Goal: Navigation & Orientation: Understand site structure

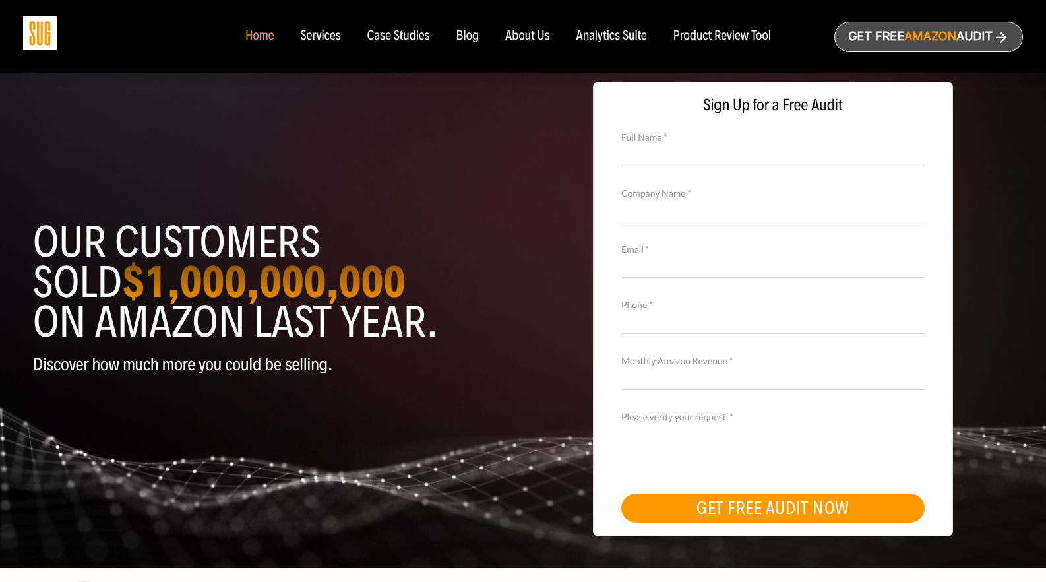
click at [715, 42] on div "Product Review Tool" at bounding box center [722, 36] width 98 height 15
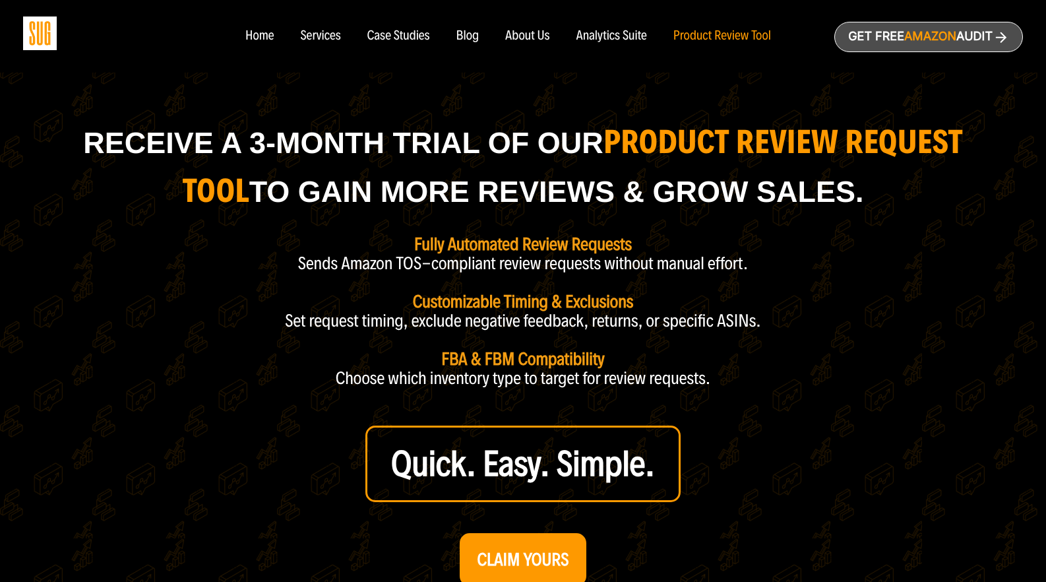
click at [606, 41] on div "Analytics Suite" at bounding box center [611, 36] width 71 height 15
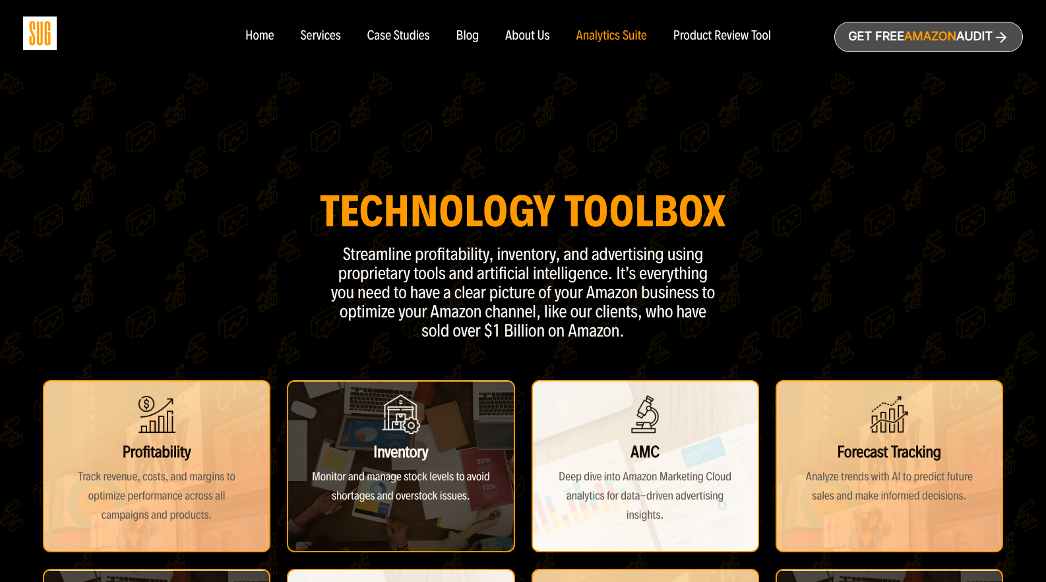
click at [681, 41] on div "Product Review Tool" at bounding box center [722, 36] width 98 height 15
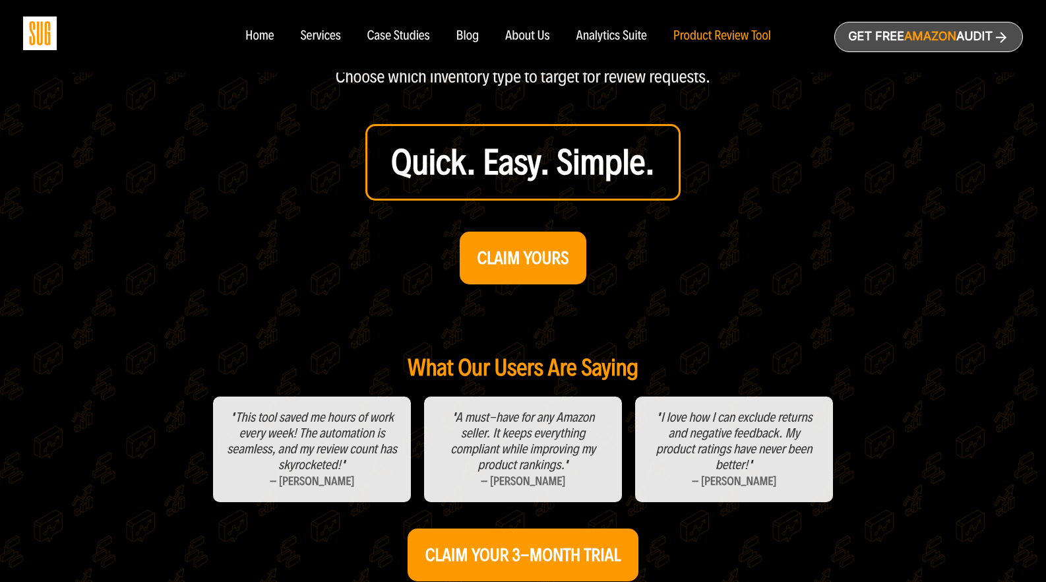
scroll to position [264, 0]
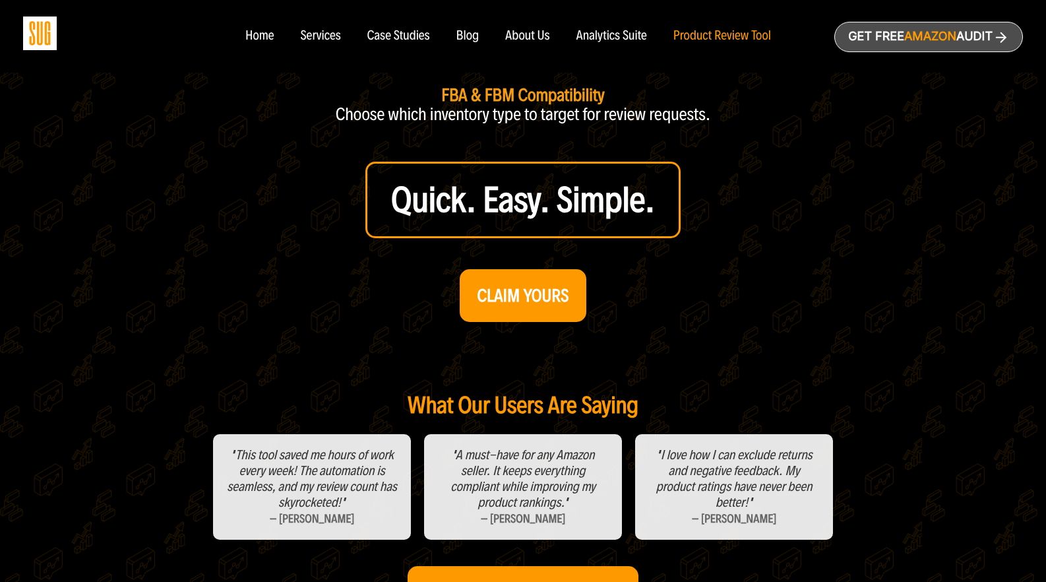
click at [613, 24] on nav "Home Services Case Studies Blog About Us" at bounding box center [523, 36] width 582 height 73
click at [613, 38] on div "Analytics Suite" at bounding box center [611, 36] width 71 height 15
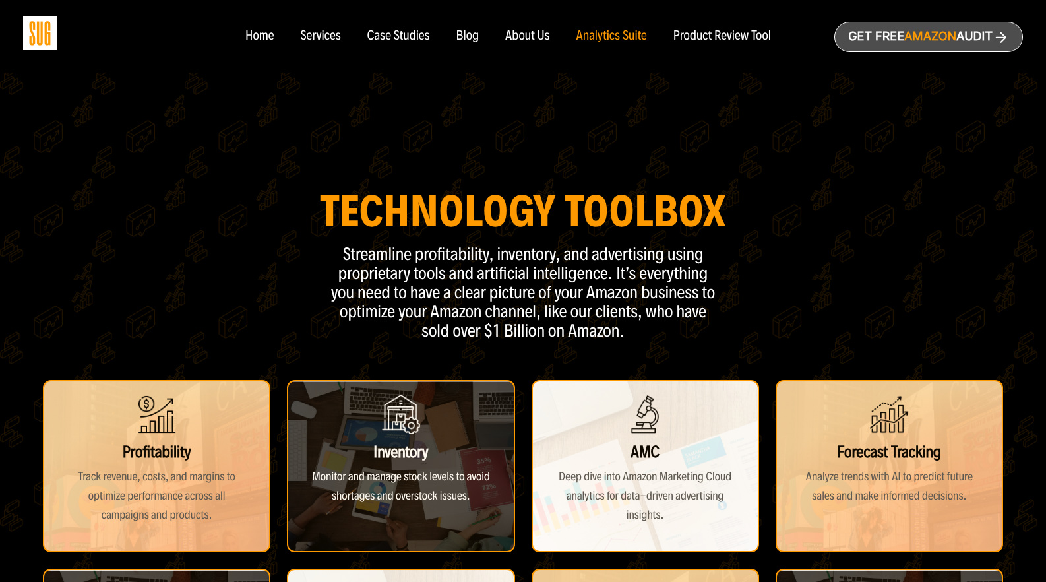
click at [537, 35] on div "About Us" at bounding box center [527, 36] width 45 height 15
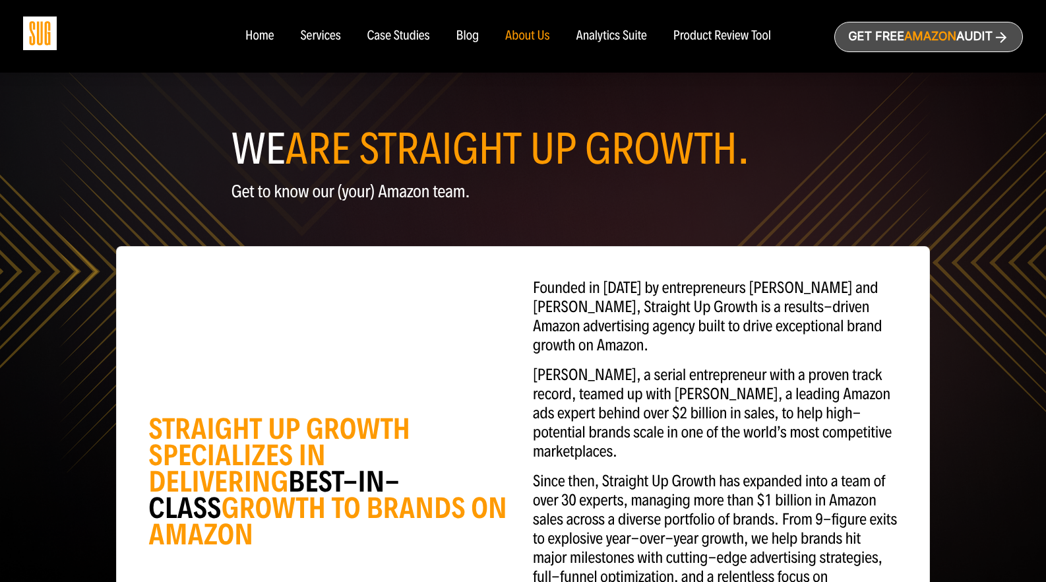
click at [371, 38] on div "Case Studies" at bounding box center [398, 36] width 63 height 15
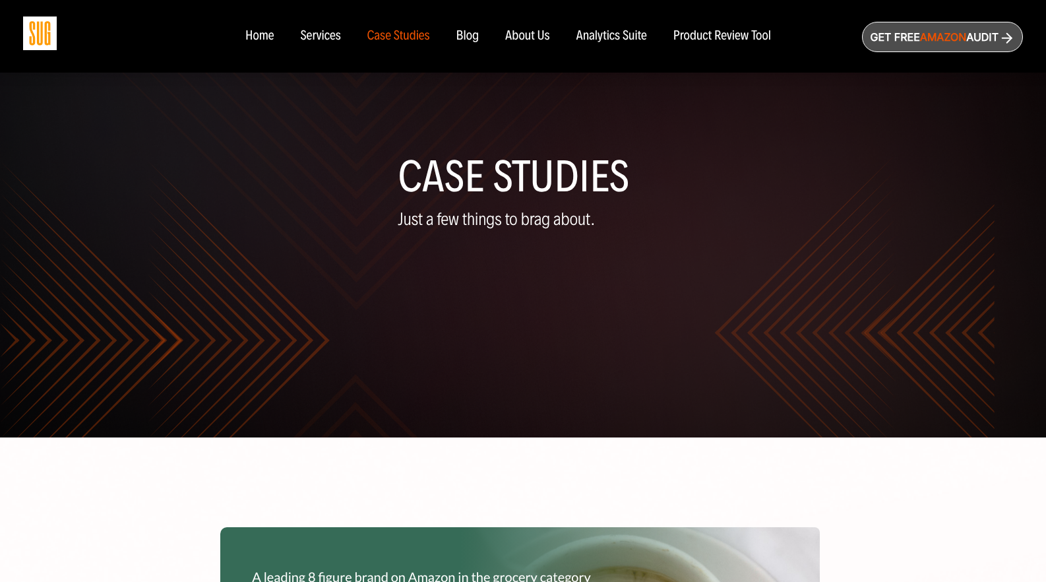
click at [468, 37] on div "Blog" at bounding box center [467, 36] width 23 height 15
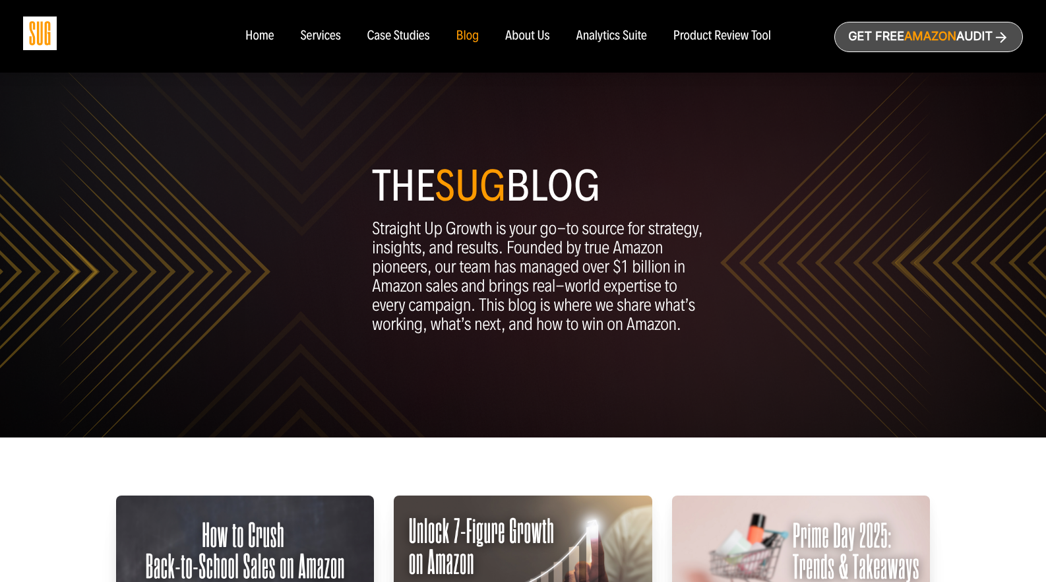
click at [590, 33] on div "Analytics Suite" at bounding box center [611, 36] width 71 height 15
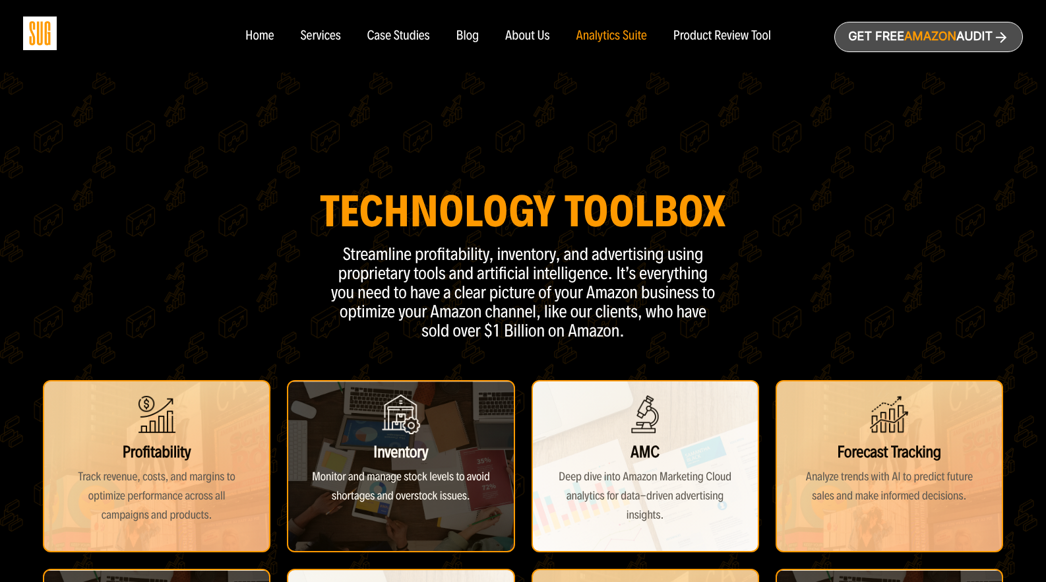
click at [716, 37] on div "Product Review Tool" at bounding box center [722, 36] width 98 height 15
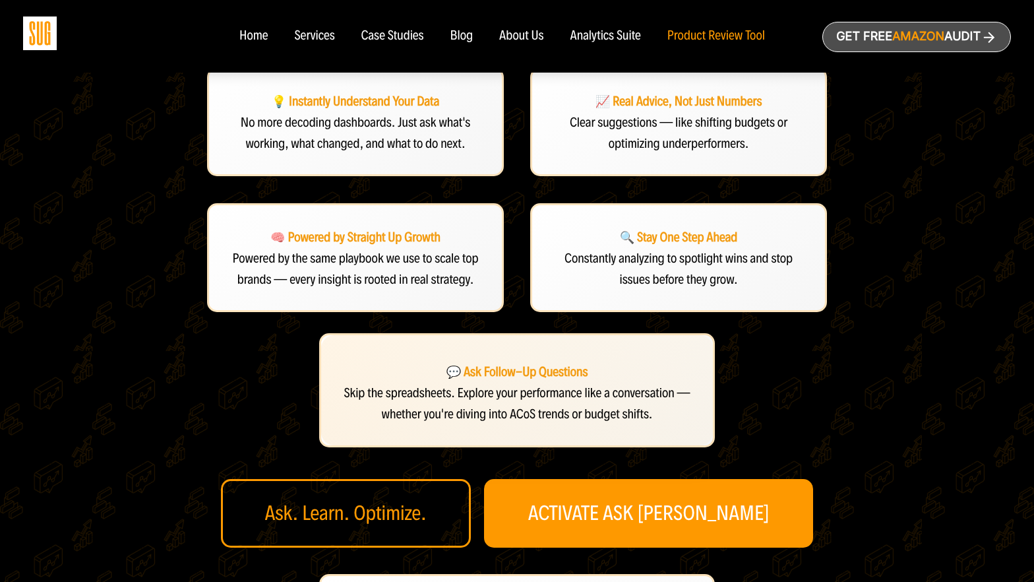
scroll to position [355, 0]
